Goal: Information Seeking & Learning: Learn about a topic

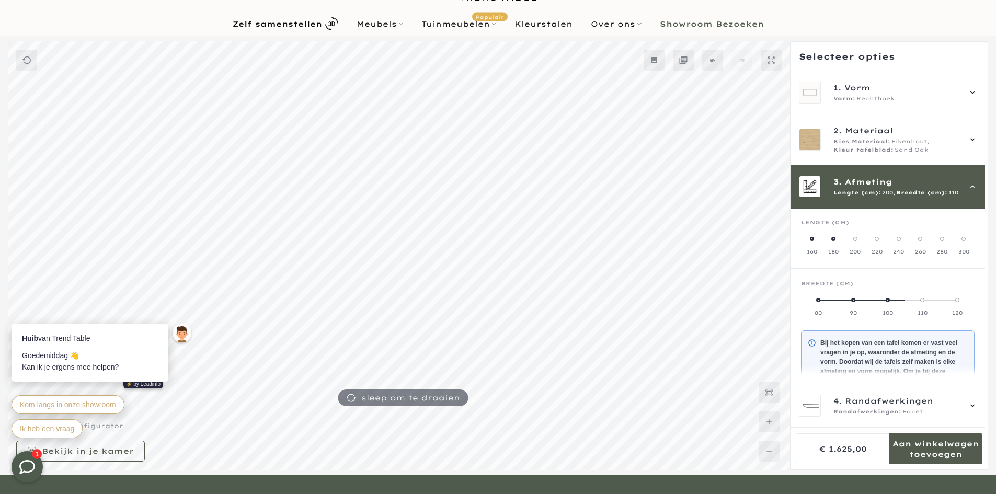
scroll to position [94, 0]
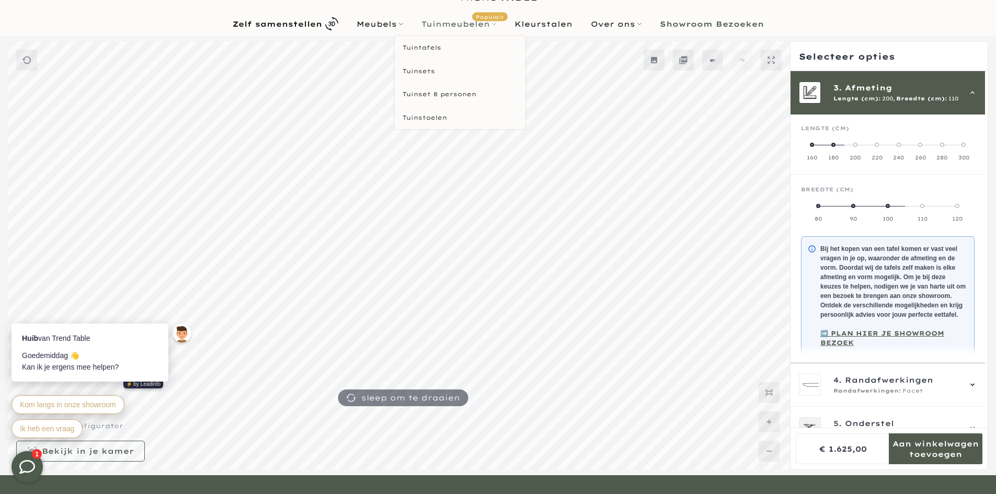
click at [495, 23] on icon at bounding box center [494, 24] width 4 height 4
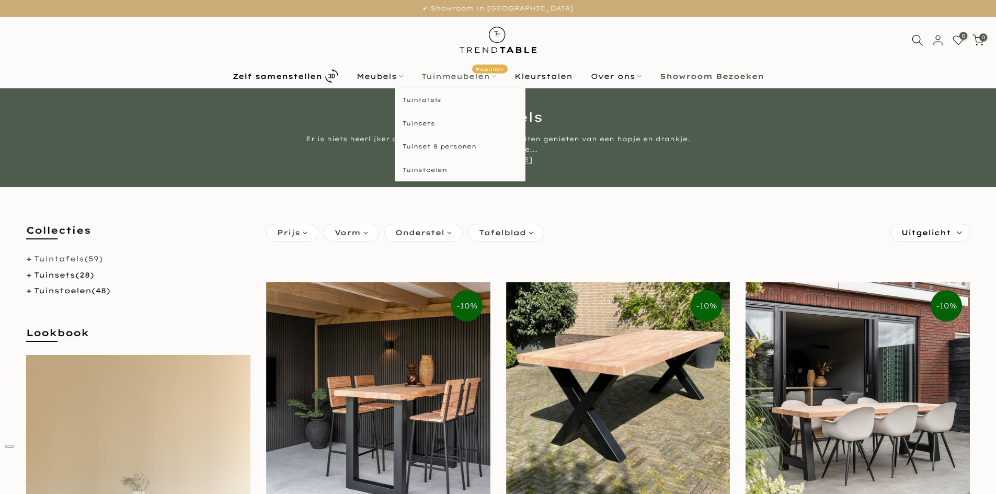
click at [469, 72] on link "Tuinmeubelen Populair" at bounding box center [458, 76] width 93 height 13
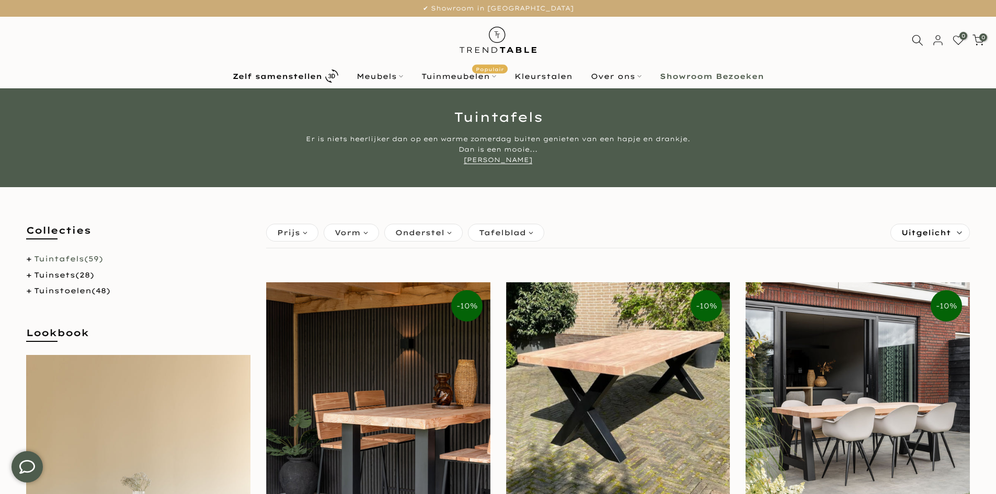
click at [392, 391] on img at bounding box center [378, 394] width 224 height 224
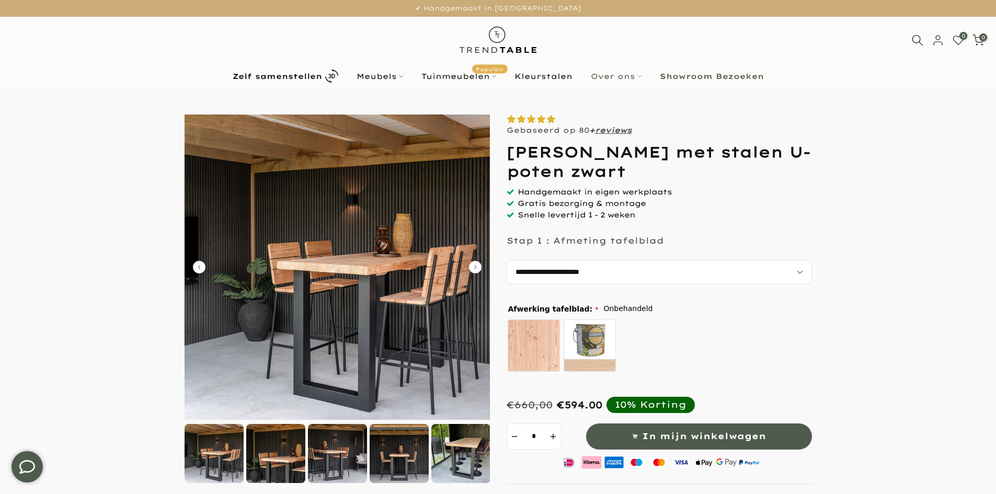
click at [622, 77] on link "Over ons" at bounding box center [615, 76] width 69 height 13
